Goal: Navigation & Orientation: Find specific page/section

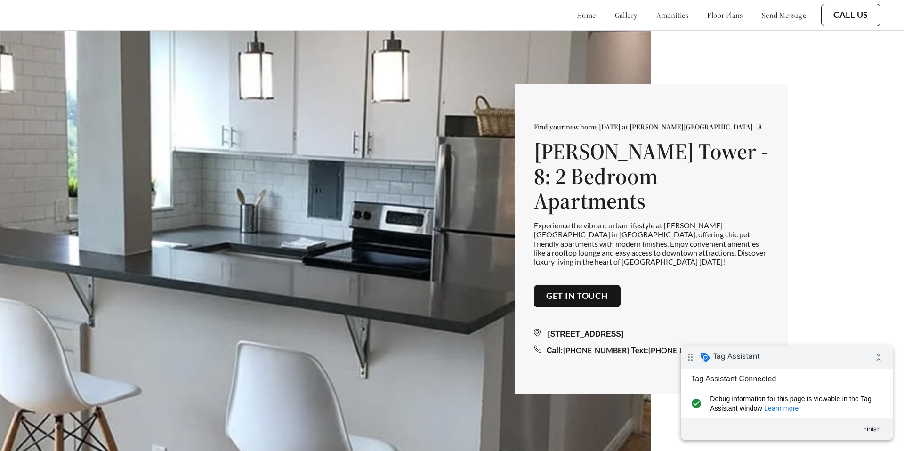
click at [719, 17] on link "floor plans" at bounding box center [725, 14] width 36 height 9
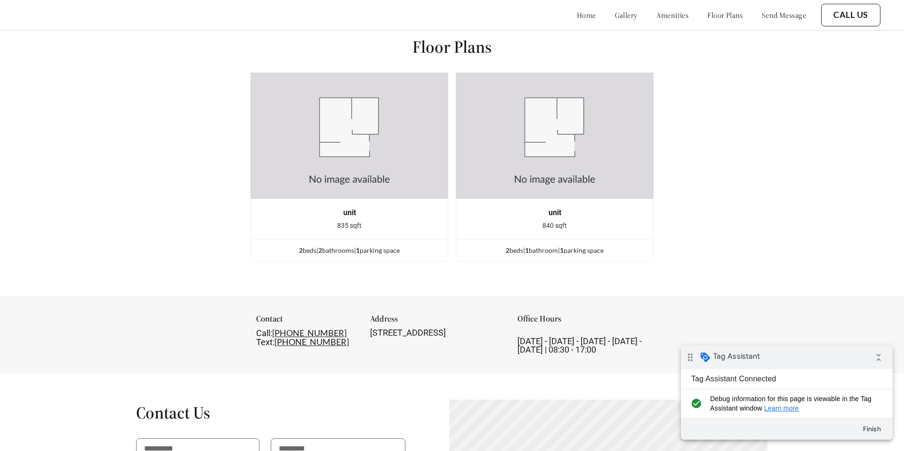
click at [659, 16] on link "amenities" at bounding box center [672, 14] width 32 height 9
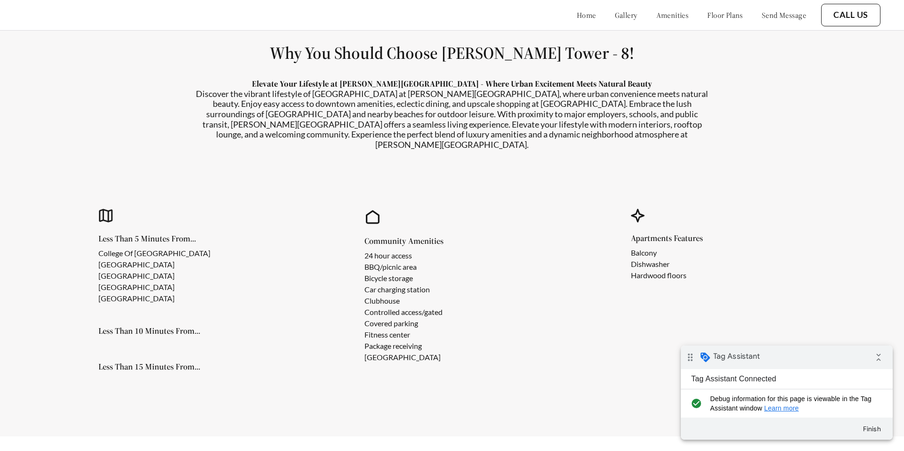
click at [615, 14] on link "gallery" at bounding box center [626, 14] width 23 height 9
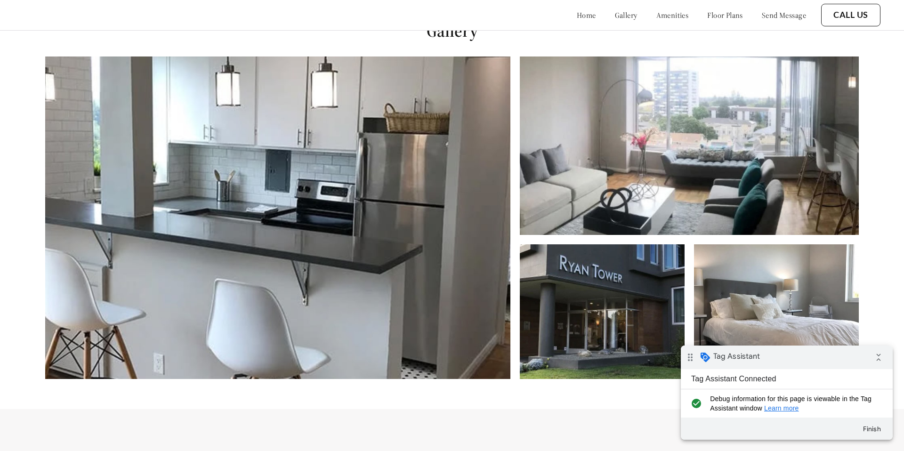
scroll to position [451, 0]
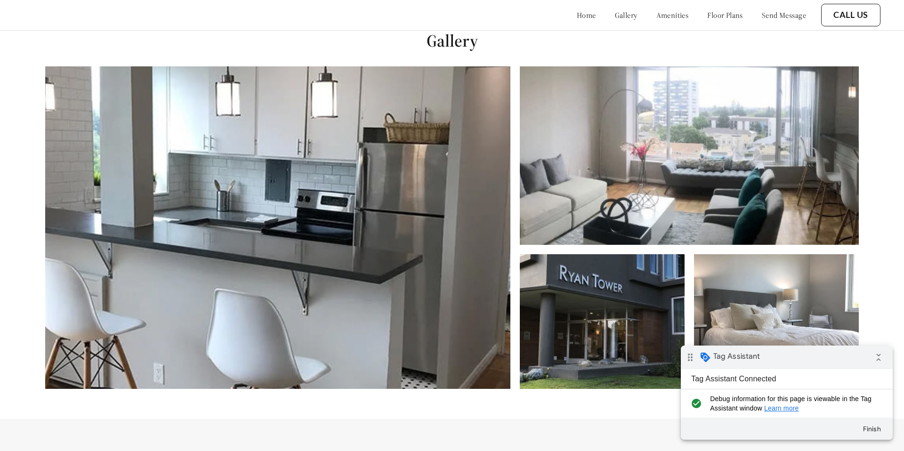
click at [666, 18] on link "amenities" at bounding box center [672, 14] width 32 height 9
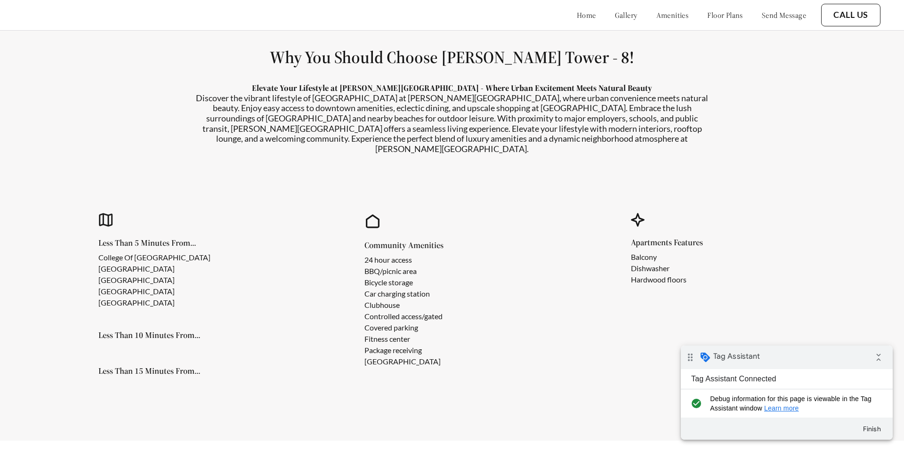
scroll to position [870, 0]
